Goal: Task Accomplishment & Management: Complete application form

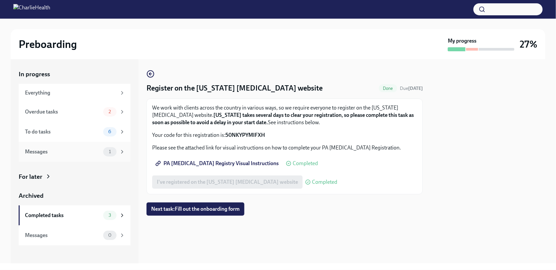
click at [74, 148] on div "Messages" at bounding box center [63, 151] width 76 height 7
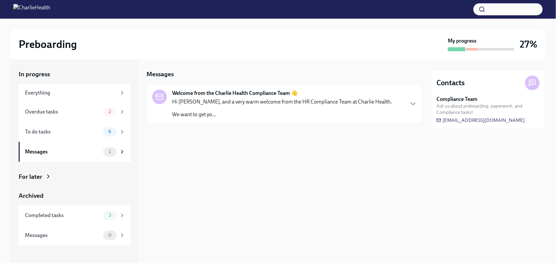
click at [239, 104] on p "Hi [PERSON_NAME], and a very warm welcome from the HR Compliance Team at Charli…" at bounding box center [282, 101] width 220 height 7
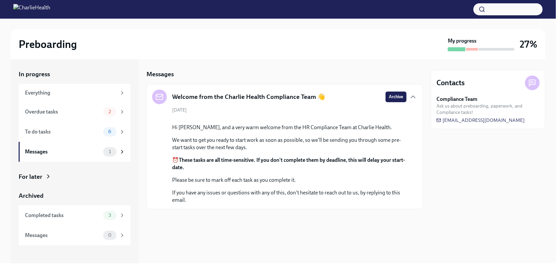
scroll to position [33, 0]
click at [86, 111] on div "Overdue tasks" at bounding box center [63, 111] width 76 height 7
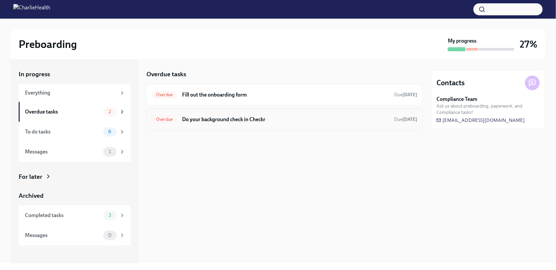
click at [277, 121] on h6 "Do your background check in Checkr" at bounding box center [285, 119] width 207 height 7
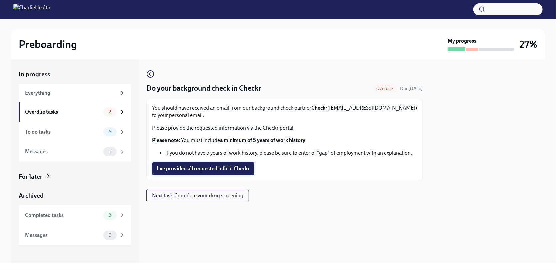
click at [215, 169] on span "I've provided all requested info in Checkr" at bounding box center [203, 168] width 93 height 7
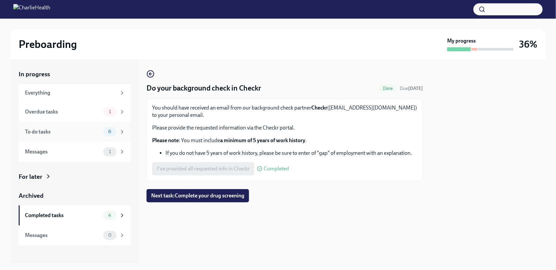
click at [96, 131] on div "To do tasks" at bounding box center [63, 131] width 76 height 7
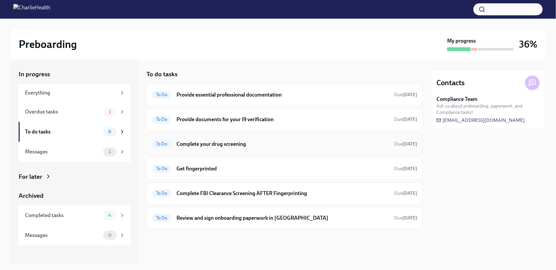
click at [264, 145] on h6 "Complete your drug screening" at bounding box center [282, 143] width 212 height 7
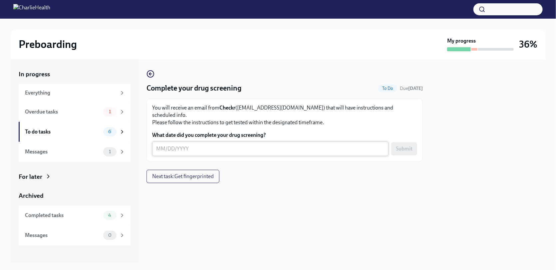
click at [155, 142] on div "x ​" at bounding box center [270, 148] width 236 height 15
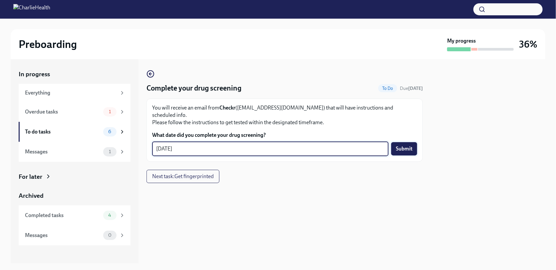
type textarea "[DATE]"
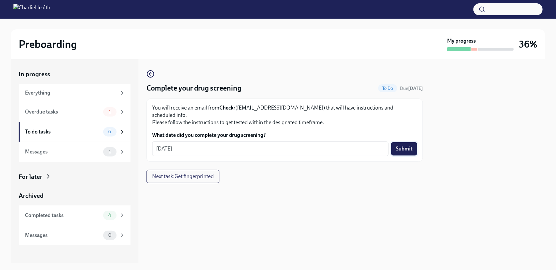
click at [407, 145] on span "Submit" at bounding box center [404, 148] width 17 height 7
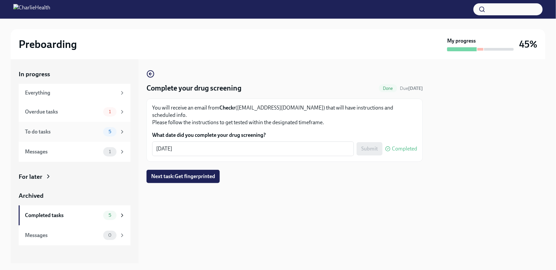
click at [87, 132] on div "To do tasks" at bounding box center [63, 131] width 76 height 7
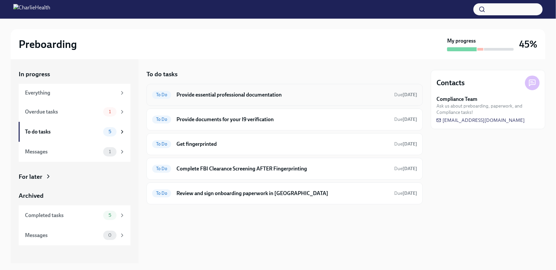
click at [243, 98] on div "To Do Provide essential professional documentation Due [DATE]" at bounding box center [284, 95] width 265 height 11
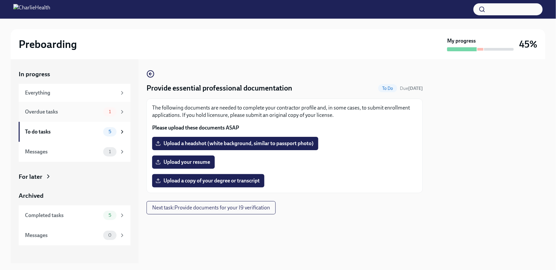
click at [85, 108] on div "Overdue tasks" at bounding box center [63, 111] width 76 height 7
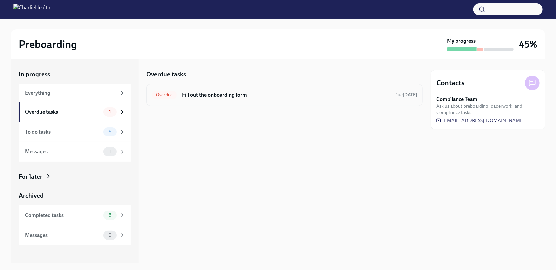
click at [250, 93] on h6 "Fill out the onboarding form" at bounding box center [285, 94] width 207 height 7
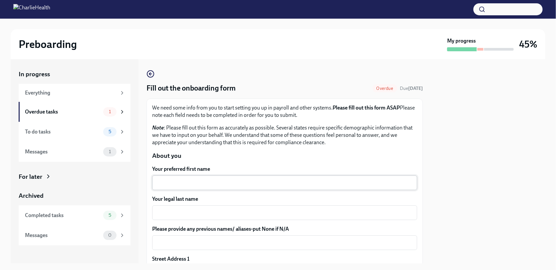
click at [200, 180] on textarea "Your preferred first name" at bounding box center [284, 183] width 257 height 8
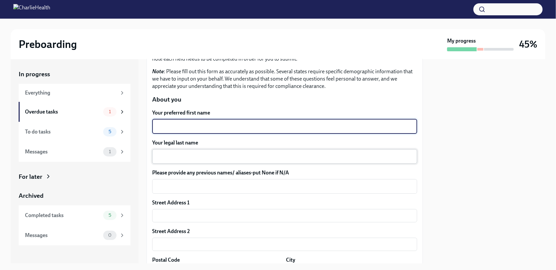
scroll to position [67, 0]
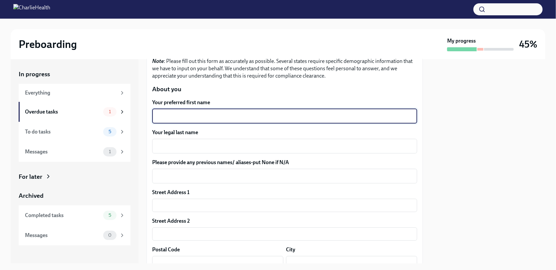
click at [224, 116] on textarea "Your preferred first name" at bounding box center [284, 116] width 257 height 8
type textarea "[PERSON_NAME]"
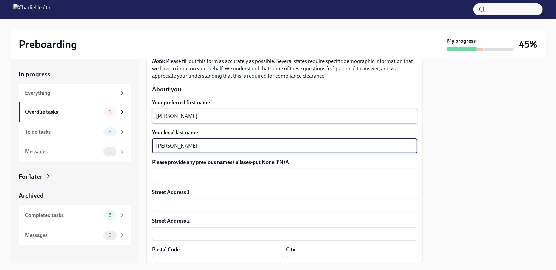
type textarea "[PERSON_NAME]"
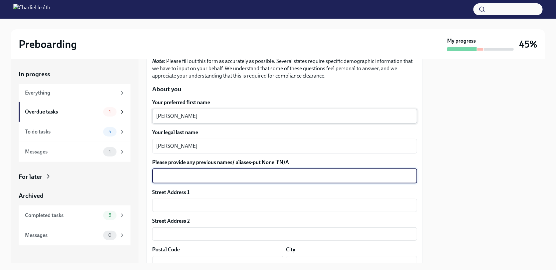
type textarea "`"
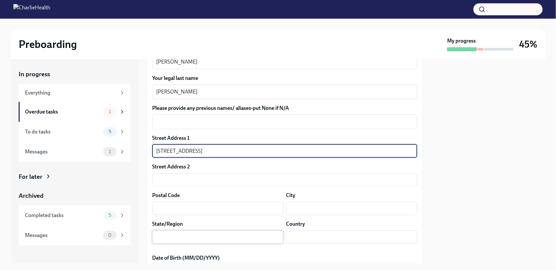
scroll to position [166, 0]
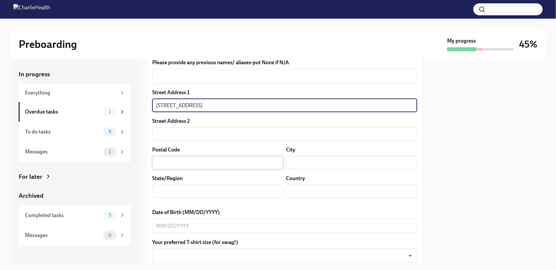
type input "[STREET_ADDRESS]"
click at [185, 164] on input "text" at bounding box center [217, 162] width 131 height 13
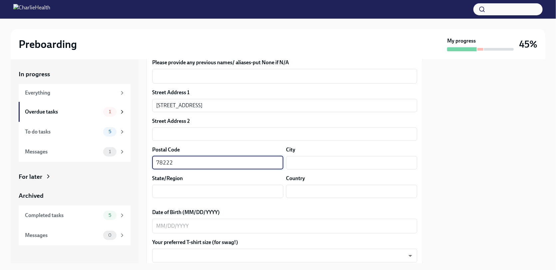
type input "78222"
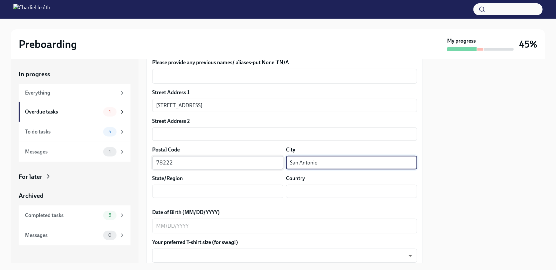
type input "San Antonio"
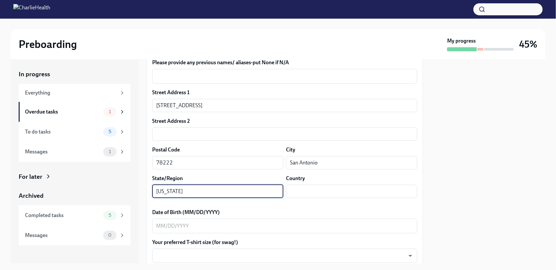
type input "[US_STATE]"
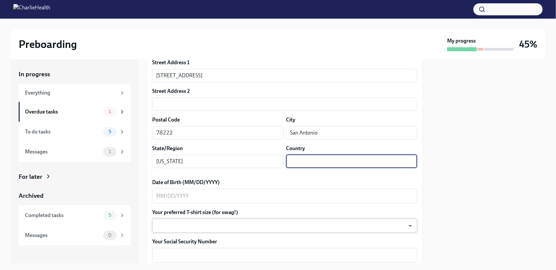
scroll to position [233, 0]
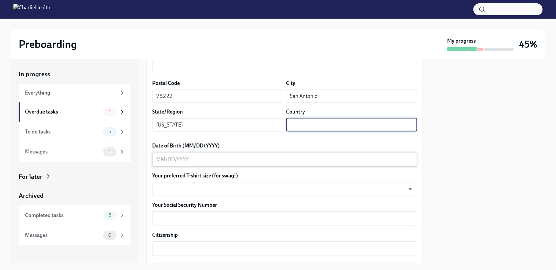
click at [193, 160] on textarea "Date of Birth (MM/DD/YYYY)" at bounding box center [284, 159] width 257 height 8
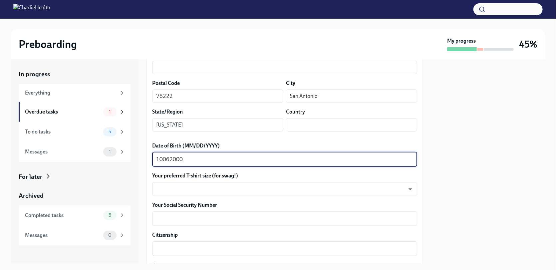
click at [162, 159] on textarea "10062000" at bounding box center [284, 159] width 257 height 8
click at [171, 157] on textarea "10/062000" at bounding box center [284, 159] width 257 height 8
type textarea "[DATE]"
click at [210, 188] on body "Preboarding My progress 45% In progress Everything Overdue tasks 1 To do tasks …" at bounding box center [278, 135] width 556 height 270
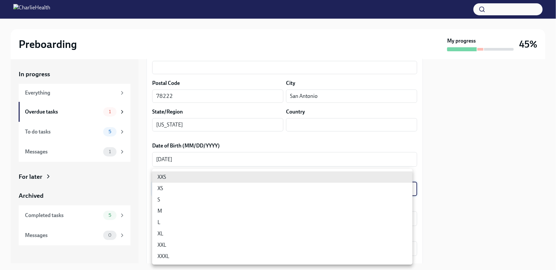
click at [189, 211] on li "M" at bounding box center [282, 210] width 260 height 11
type input "wd3N6mQyWZ"
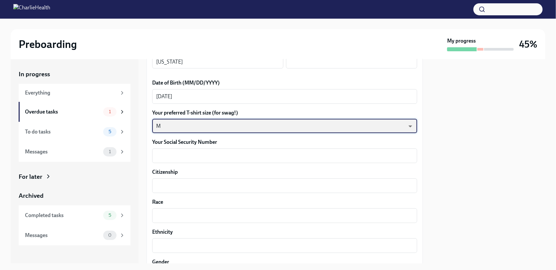
scroll to position [299, 0]
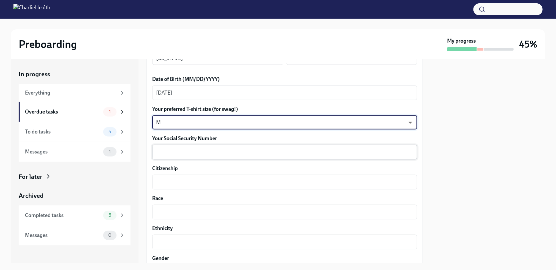
click at [222, 148] on textarea "Your Social Security Number" at bounding box center [284, 152] width 257 height 8
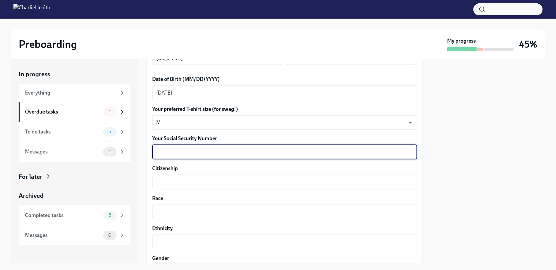
type textarea "0"
click at [167, 151] on textarea "644720566" at bounding box center [284, 152] width 257 height 8
click at [175, 151] on textarea "644-720566" at bounding box center [284, 152] width 257 height 8
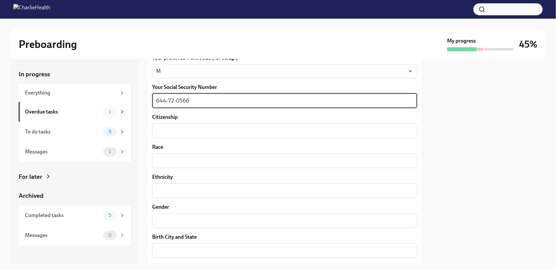
scroll to position [366, 0]
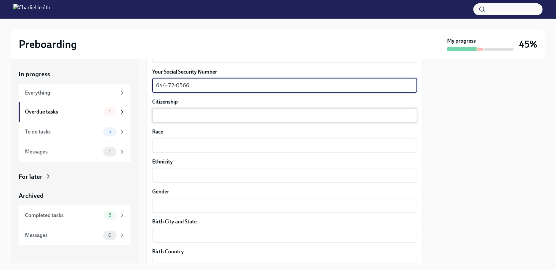
type textarea "644-72-0566"
click at [200, 116] on textarea "Citizenship" at bounding box center [284, 115] width 257 height 8
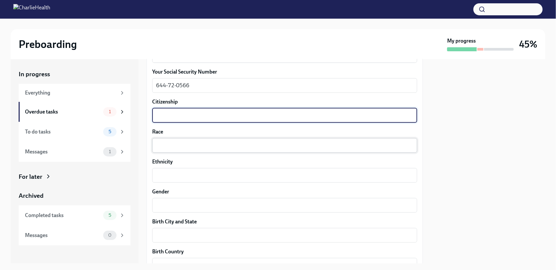
click at [195, 143] on textarea "Race" at bounding box center [284, 145] width 257 height 8
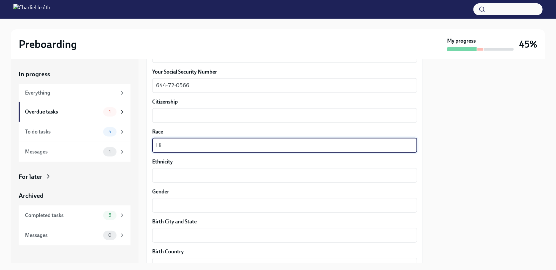
type textarea "H"
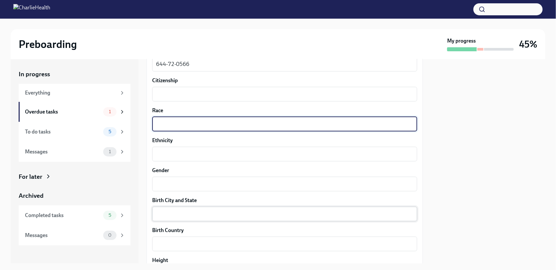
scroll to position [433, 0]
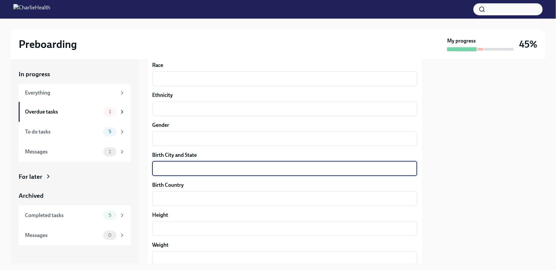
click at [184, 167] on textarea "Birth City and State" at bounding box center [284, 169] width 257 height 8
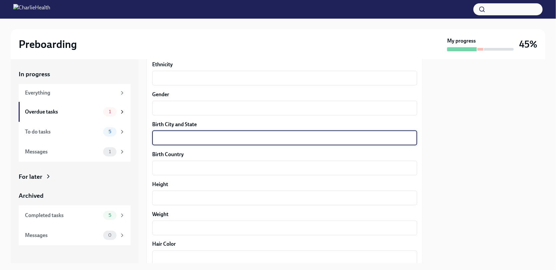
scroll to position [499, 0]
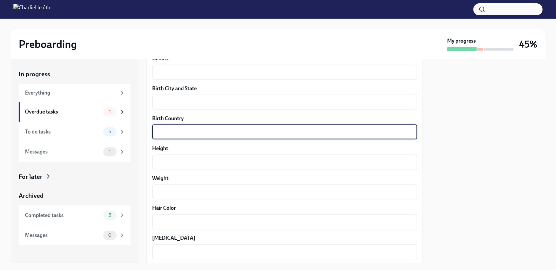
click at [189, 131] on textarea "Birth Country" at bounding box center [284, 132] width 257 height 8
type textarea "[GEOGRAPHIC_DATA]"
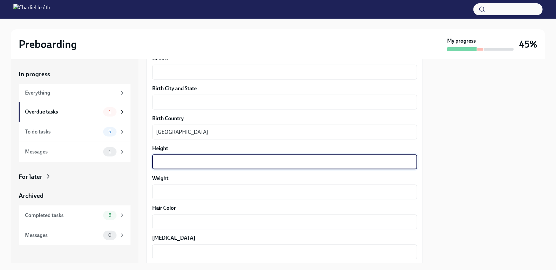
click at [186, 163] on textarea "Height" at bounding box center [284, 162] width 257 height 8
type textarea "5'3"
click at [185, 189] on textarea "Weight" at bounding box center [284, 192] width 257 height 8
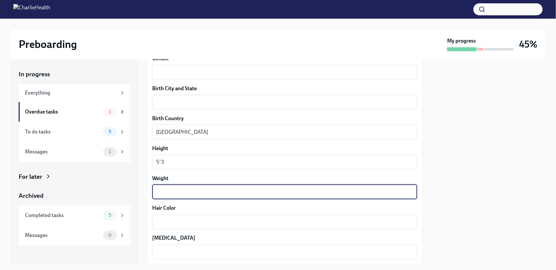
scroll to position [532, 0]
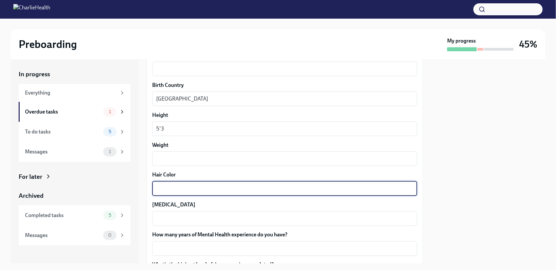
click at [204, 192] on textarea "Hair Color" at bounding box center [284, 189] width 257 height 8
type textarea "bLACK"
drag, startPoint x: 203, startPoint y: 192, endPoint x: 199, endPoint y: 202, distance: 11.6
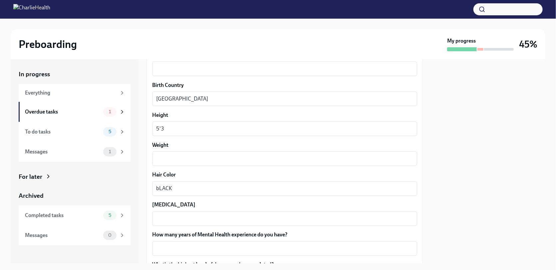
click at [198, 203] on label "[MEDICAL_DATA]" at bounding box center [284, 204] width 265 height 7
click at [198, 215] on textarea "[MEDICAL_DATA]" at bounding box center [284, 219] width 257 height 8
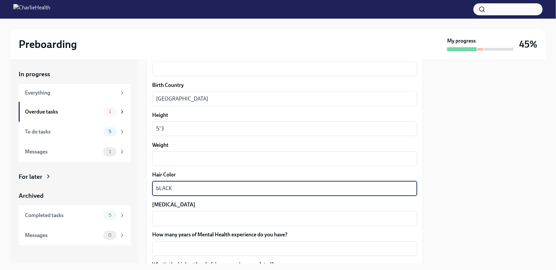
click at [222, 186] on textarea "bLACK" at bounding box center [284, 189] width 257 height 8
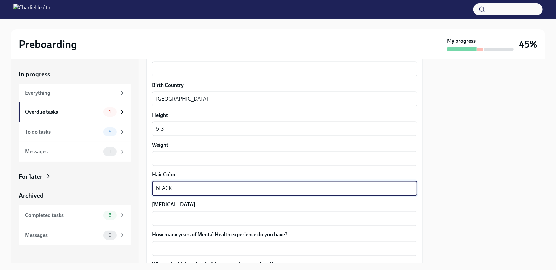
click at [222, 186] on textarea "bLACK" at bounding box center [284, 189] width 257 height 8
type textarea "b"
type textarea "Blac"
click at [183, 215] on textarea "[MEDICAL_DATA]" at bounding box center [284, 219] width 257 height 8
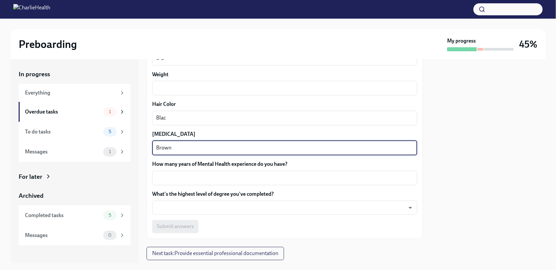
scroll to position [621, 0]
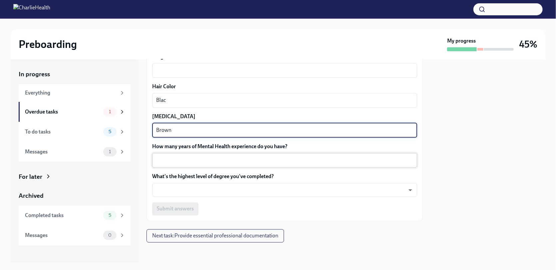
type textarea "Brown"
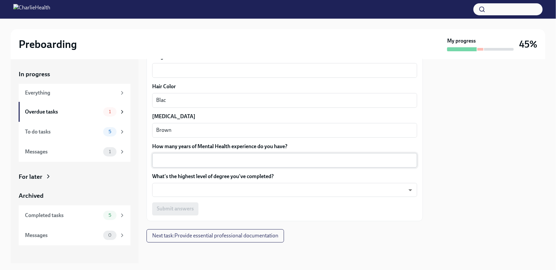
click at [241, 164] on div "x ​" at bounding box center [284, 160] width 265 height 15
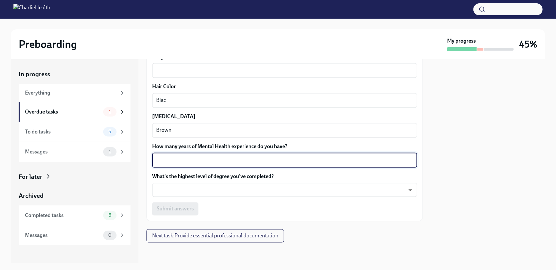
type textarea "2"
type textarea "2 years & 8 months"
click at [224, 193] on body "Preboarding My progress 45% In progress Everything Overdue tasks 1 To do tasks …" at bounding box center [278, 135] width 556 height 270
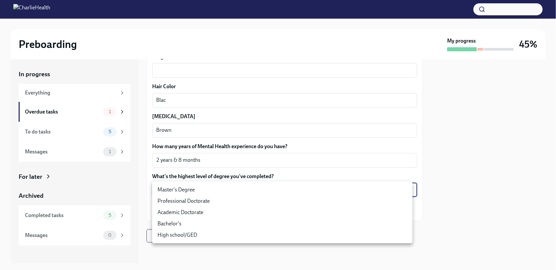
click at [196, 233] on li "High school/GED" at bounding box center [282, 234] width 260 height 11
type input "30XAMbLYA"
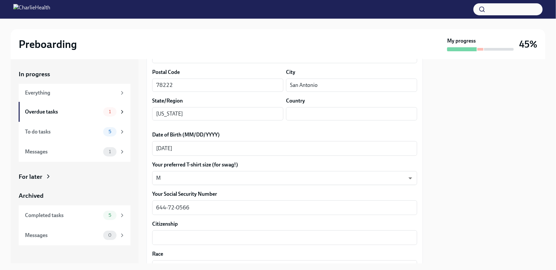
scroll to position [366, 0]
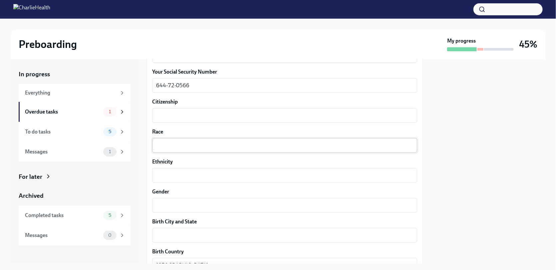
click at [265, 142] on textarea "Race" at bounding box center [284, 145] width 257 height 8
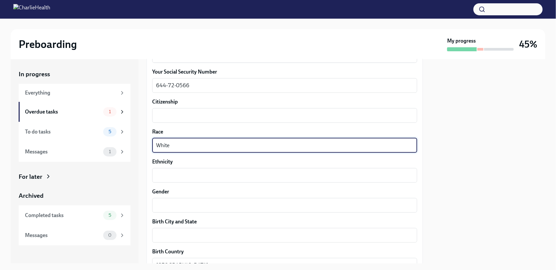
type textarea "White"
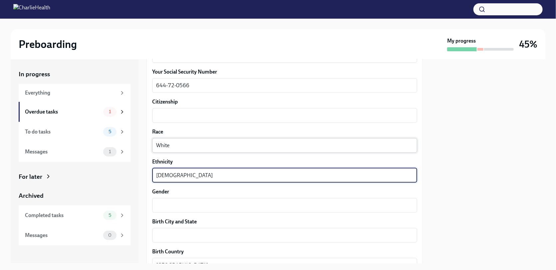
type textarea "[DEMOGRAPHIC_DATA]"
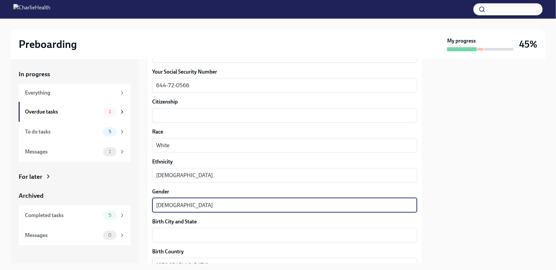
type textarea "[DEMOGRAPHIC_DATA]"
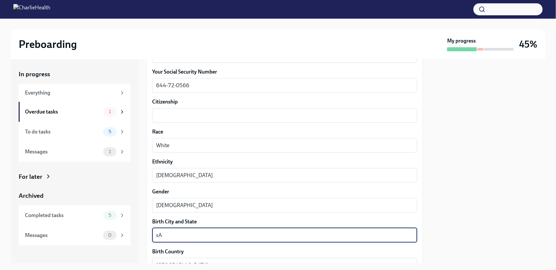
type textarea "s"
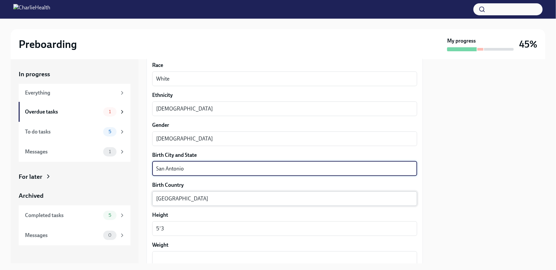
scroll to position [499, 0]
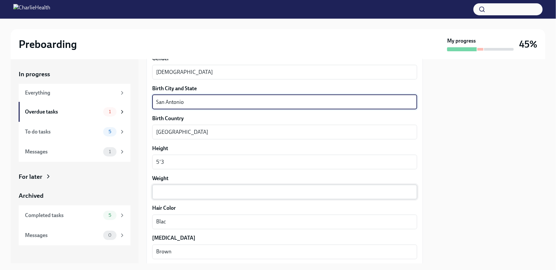
type textarea "San Antonio"
click at [231, 188] on textarea "Weight" at bounding box center [284, 192] width 257 height 8
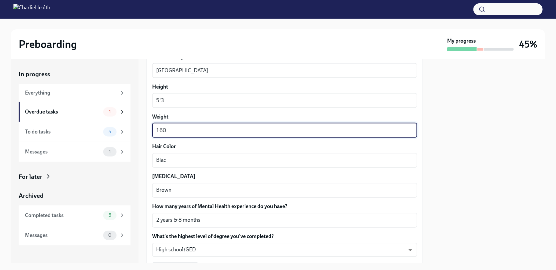
scroll to position [566, 0]
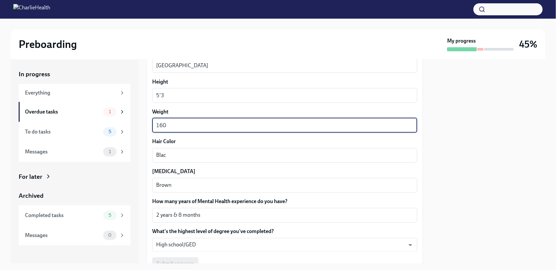
type textarea "160"
click at [225, 169] on label "[MEDICAL_DATA]" at bounding box center [284, 171] width 265 height 7
click at [225, 181] on textarea "Brown" at bounding box center [284, 185] width 257 height 8
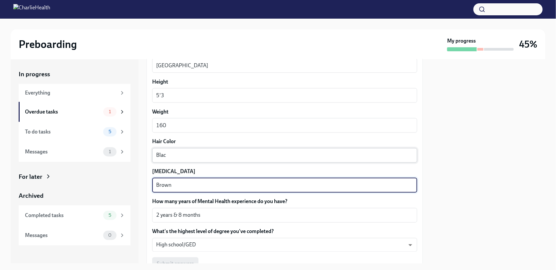
click at [214, 153] on textarea "Blac" at bounding box center [284, 155] width 257 height 8
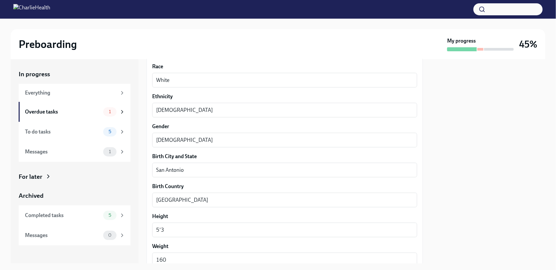
scroll to position [421, 0]
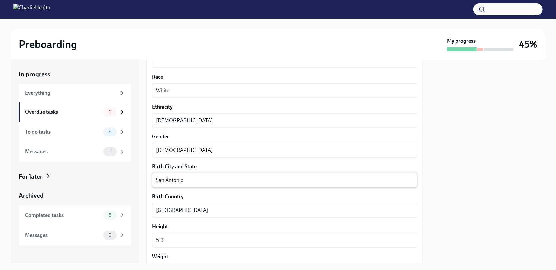
type textarea "Black"
click at [265, 184] on div "San Antonio x ​" at bounding box center [284, 180] width 265 height 15
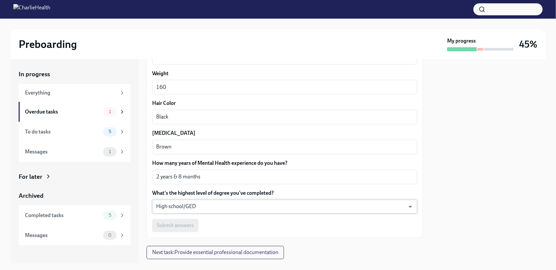
scroll to position [621, 0]
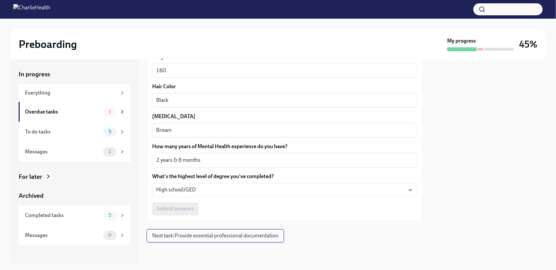
type textarea "[GEOGRAPHIC_DATA], [US_STATE]"
click at [259, 233] on span "Next task : Provide essential professional documentation" at bounding box center [215, 236] width 126 height 7
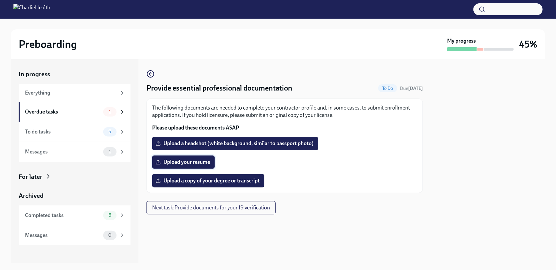
click at [205, 163] on span "Upload your resume" at bounding box center [183, 162] width 53 height 7
click at [0, 0] on input "Upload your resume" at bounding box center [0, 0] width 0 height 0
click at [193, 162] on span "Upload your resume" at bounding box center [183, 162] width 53 height 7
click at [0, 0] on input "Upload your resume" at bounding box center [0, 0] width 0 height 0
click at [210, 180] on span "Upload a copy of your degree or transcript" at bounding box center [208, 180] width 103 height 7
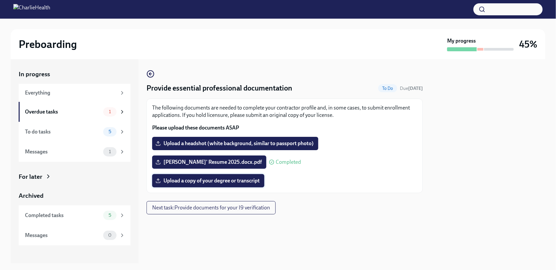
click at [0, 0] on input "Upload a copy of your degree or transcript" at bounding box center [0, 0] width 0 height 0
click at [259, 207] on span "Next task : Provide documents for your I9 verification" at bounding box center [211, 207] width 118 height 7
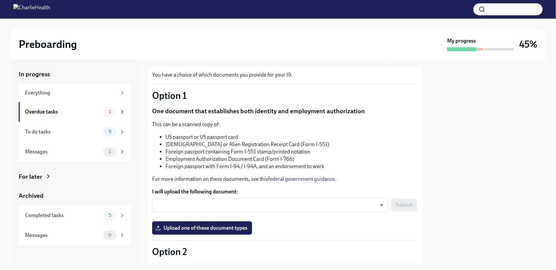
scroll to position [33, 0]
click at [298, 205] on body "Preboarding My progress 45% In progress Everything Overdue tasks 1 To do tasks …" at bounding box center [278, 135] width 556 height 270
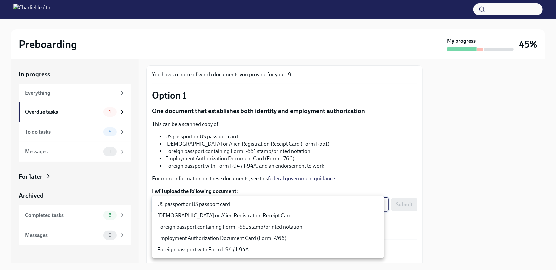
click at [357, 142] on div at bounding box center [278, 135] width 556 height 270
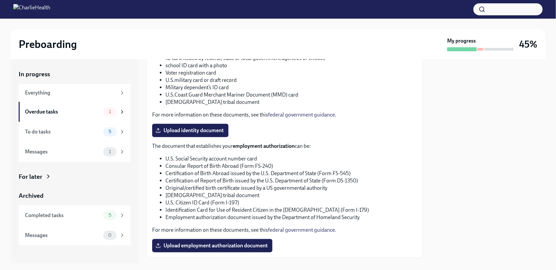
scroll to position [320, 0]
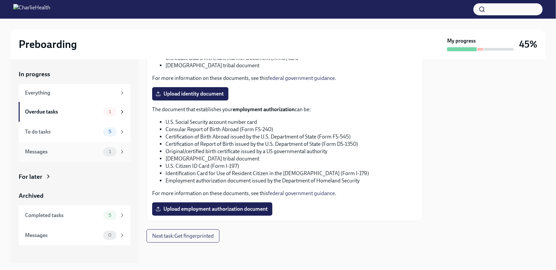
click at [88, 148] on div "Messages" at bounding box center [63, 151] width 76 height 7
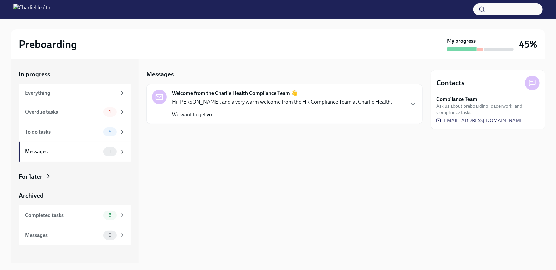
click at [270, 110] on div "Hi [PERSON_NAME], and a very warm welcome from the HR Compliance Team at Charli…" at bounding box center [282, 108] width 220 height 20
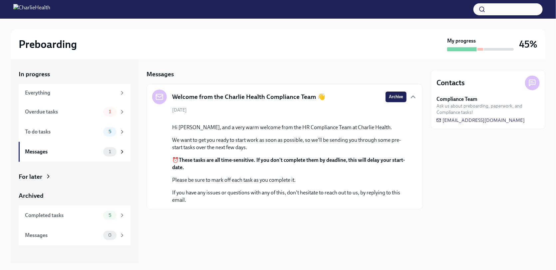
scroll to position [33, 0]
click at [75, 219] on div "Completed tasks" at bounding box center [63, 215] width 76 height 7
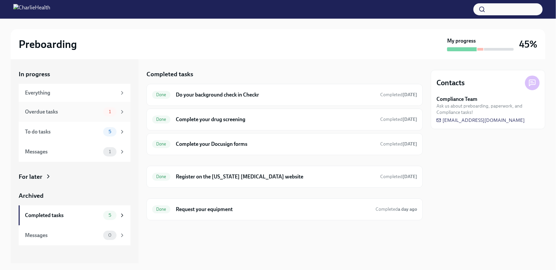
click at [77, 115] on div "Overdue tasks" at bounding box center [63, 111] width 76 height 7
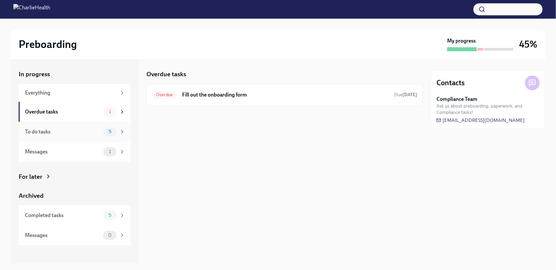
click at [84, 128] on div "To do tasks" at bounding box center [63, 131] width 76 height 7
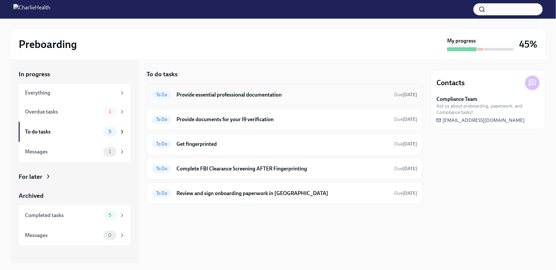
click at [270, 101] on div "To Do Provide essential professional documentation Due [DATE]" at bounding box center [284, 95] width 276 height 22
click at [258, 120] on h6 "Provide documents for your I9 verification" at bounding box center [282, 119] width 212 height 7
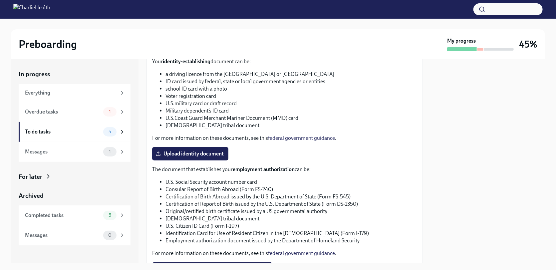
scroll to position [254, 0]
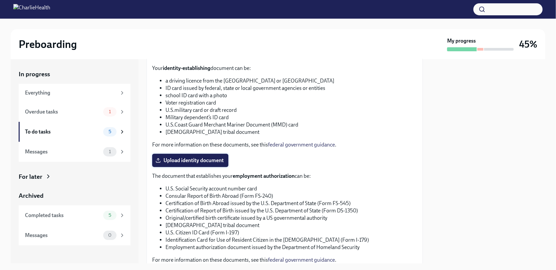
click at [215, 157] on span "Upload identity document" at bounding box center [190, 160] width 67 height 7
click at [0, 0] on input "Upload identity document" at bounding box center [0, 0] width 0 height 0
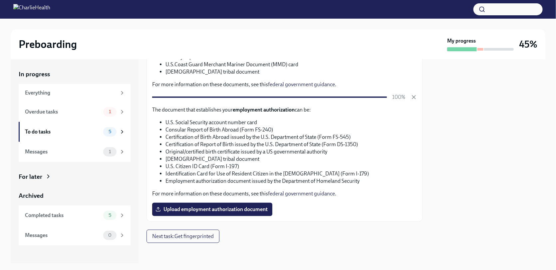
scroll to position [314, 0]
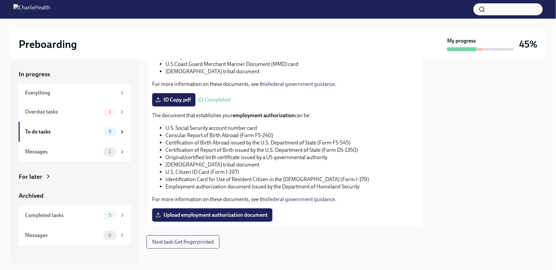
click at [213, 214] on span "Upload employment authorization document" at bounding box center [212, 215] width 111 height 7
click at [0, 0] on input "Upload employment authorization document" at bounding box center [0, 0] width 0 height 0
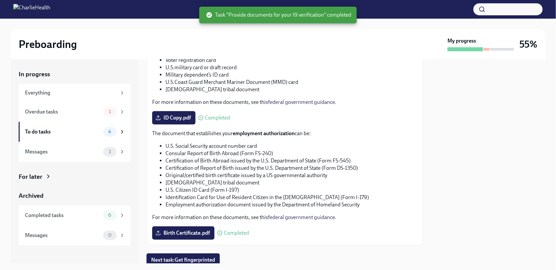
scroll to position [320, 0]
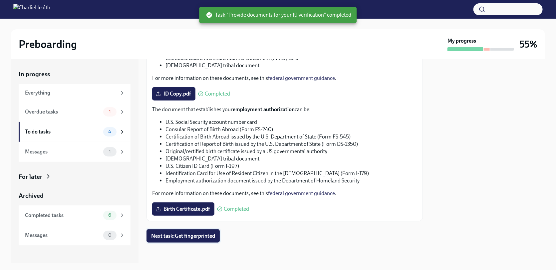
click at [207, 232] on button "Next task : Get fingerprinted" at bounding box center [182, 235] width 73 height 13
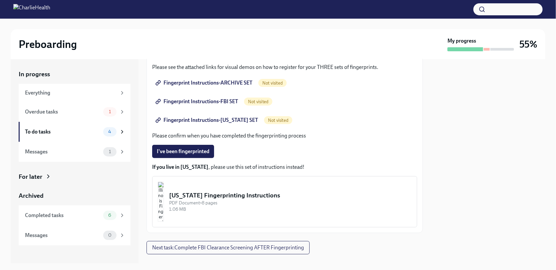
scroll to position [112, 0]
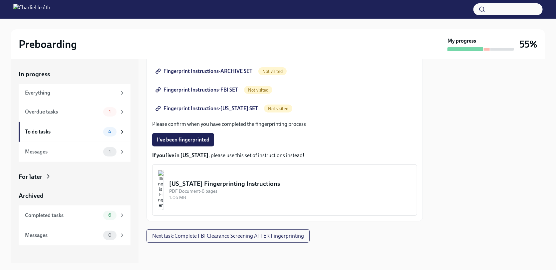
click at [164, 187] on img "button" at bounding box center [161, 190] width 6 height 40
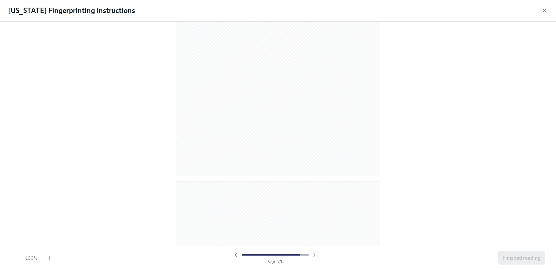
scroll to position [1604, 0]
click at [544, 11] on icon "button" at bounding box center [544, 10] width 3 height 3
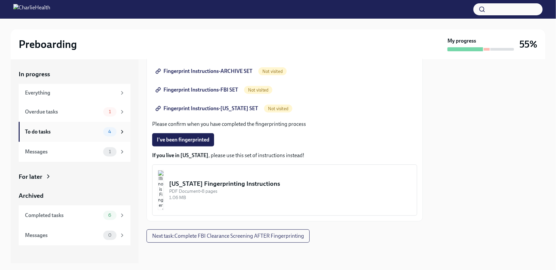
click at [70, 131] on div "To do tasks" at bounding box center [63, 131] width 76 height 7
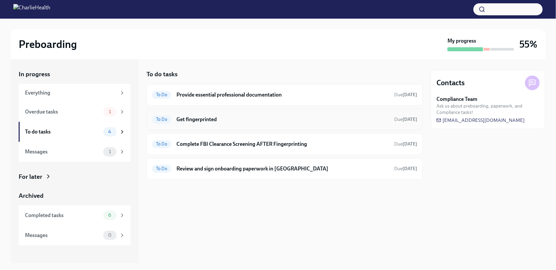
click at [225, 120] on h6 "Get fingerprinted" at bounding box center [282, 119] width 212 height 7
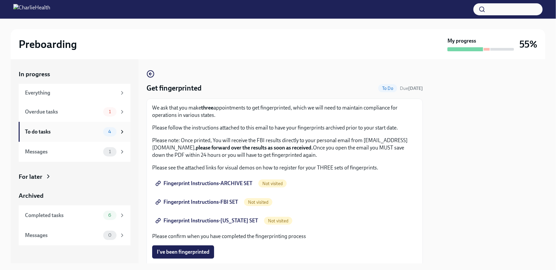
click at [99, 131] on div "To do tasks" at bounding box center [63, 131] width 76 height 7
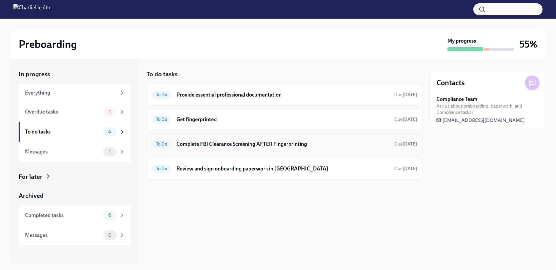
click at [202, 146] on h6 "Complete FBI Clearance Screening AFTER Fingerprinting" at bounding box center [282, 143] width 212 height 7
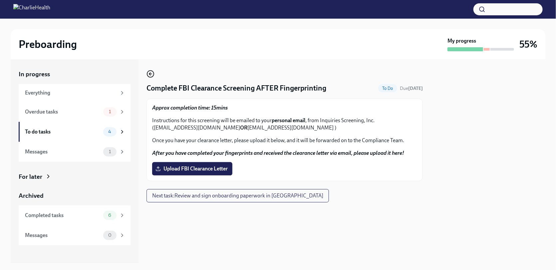
click at [149, 74] on icon "button" at bounding box center [149, 74] width 1 height 3
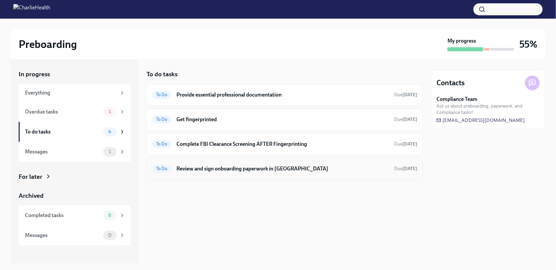
click at [185, 162] on div "To Do Review and sign onboarding paperwork in [GEOGRAPHIC_DATA] Due [DATE]" at bounding box center [284, 169] width 276 height 22
click at [237, 170] on h6 "Review and sign onboarding paperwork in [GEOGRAPHIC_DATA]" at bounding box center [282, 168] width 212 height 7
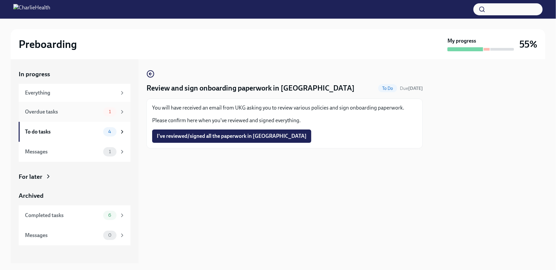
click at [89, 110] on div "Overdue tasks" at bounding box center [63, 111] width 76 height 7
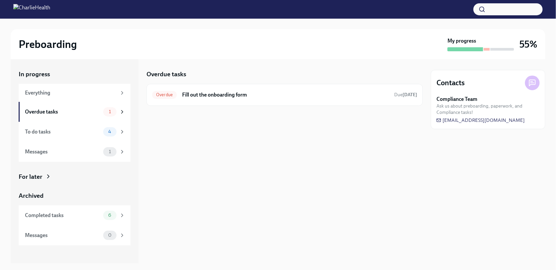
click at [89, 110] on div "Overdue tasks" at bounding box center [63, 111] width 76 height 7
click at [206, 99] on div "Overdue Fill out the onboarding form Due [DATE]" at bounding box center [284, 95] width 265 height 11
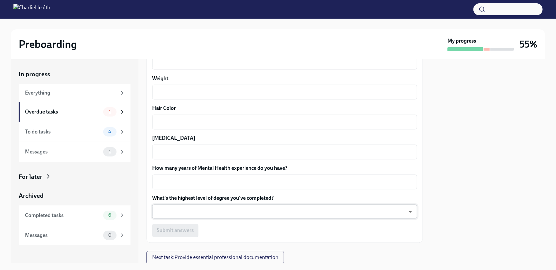
scroll to position [621, 0]
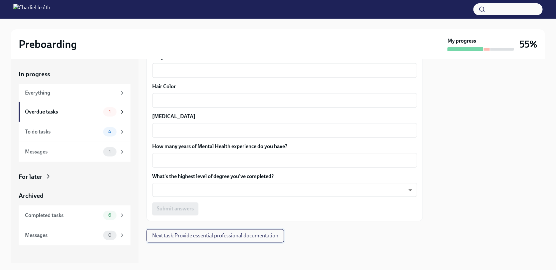
click at [218, 235] on span "Next task : Provide essential professional documentation" at bounding box center [215, 236] width 126 height 7
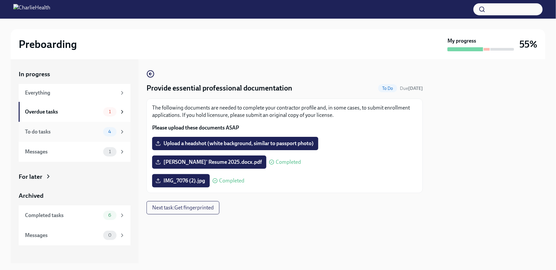
click at [70, 129] on div "To do tasks" at bounding box center [63, 131] width 76 height 7
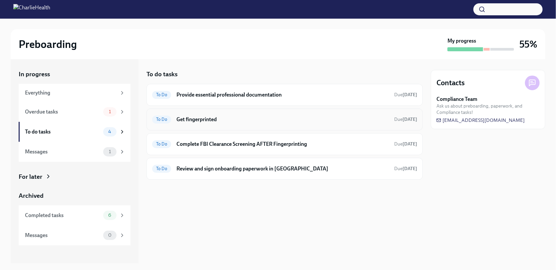
click at [251, 114] on div "To Do Get fingerprinted Due [DATE]" at bounding box center [284, 119] width 265 height 11
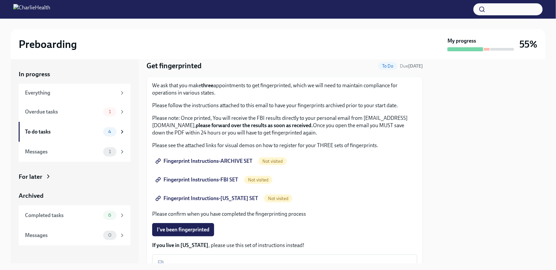
scroll to position [33, 0]
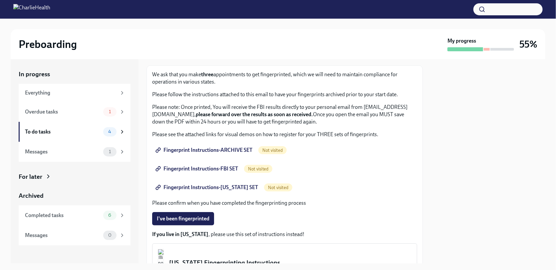
click at [233, 147] on span "Fingerprint Instructions-ARCHIVE SET" at bounding box center [204, 150] width 95 height 7
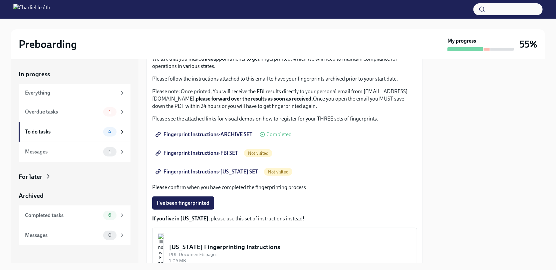
scroll to position [67, 0]
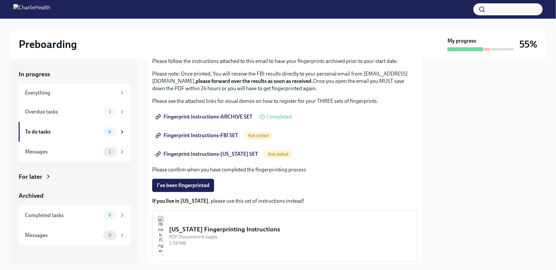
click at [267, 136] on span "Not visited" at bounding box center [258, 135] width 28 height 5
click at [258, 133] on span "Not visited" at bounding box center [258, 135] width 28 height 5
click at [225, 132] on span "Fingerprint Instructions-FBI SET" at bounding box center [197, 135] width 81 height 7
